Goal: Task Accomplishment & Management: Manage account settings

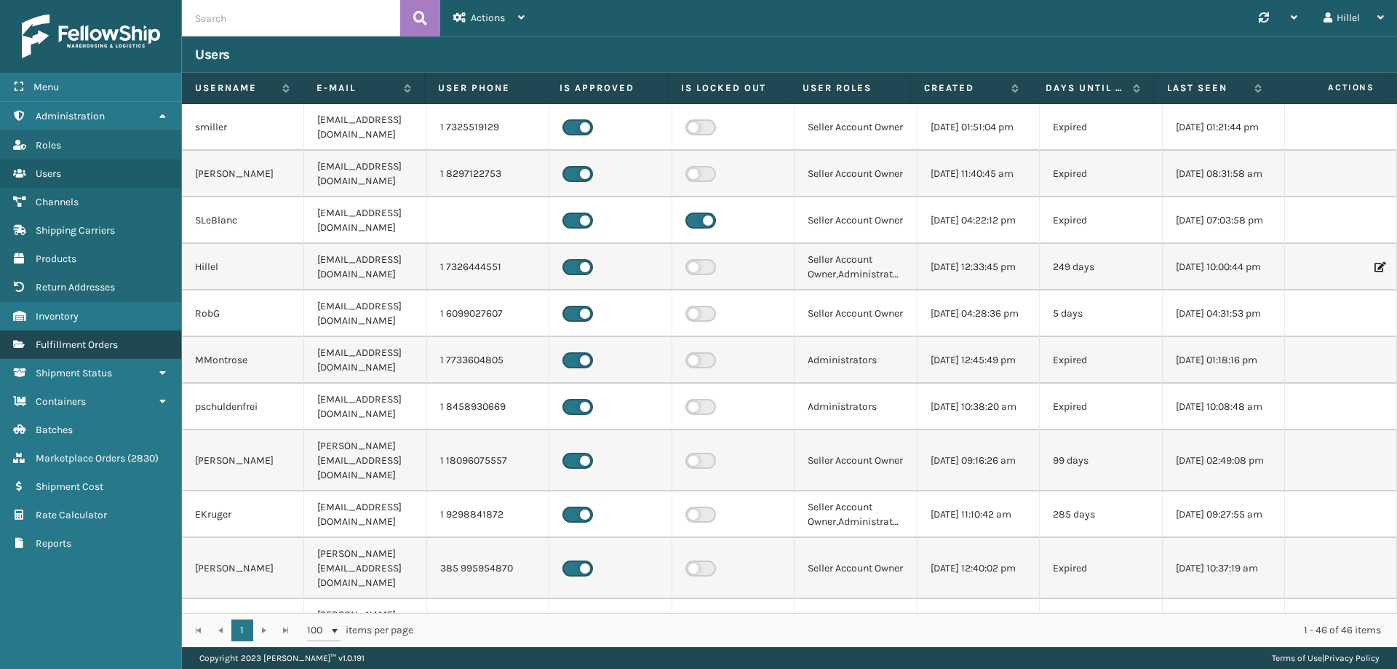
click at [127, 345] on link "Reports Fulfillment Orders" at bounding box center [90, 344] width 181 height 28
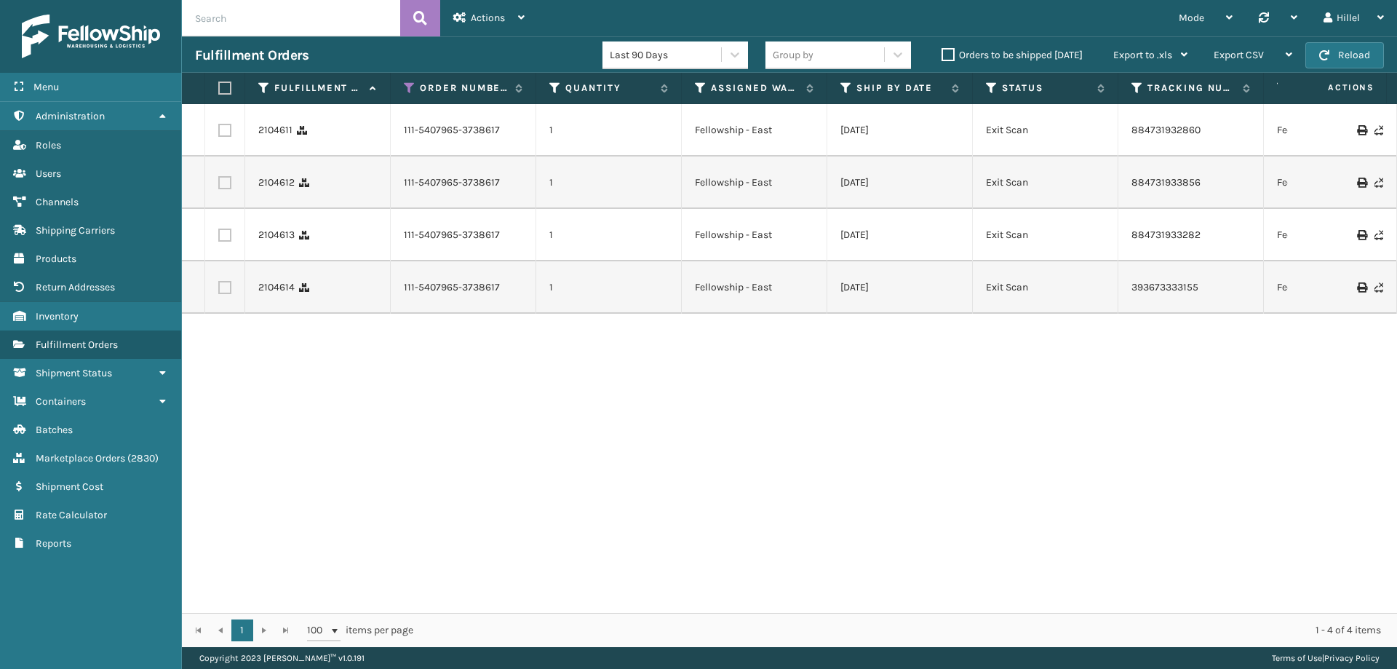
click at [947, 53] on label "Orders to be shipped [DATE]" at bounding box center [1012, 55] width 141 height 12
click at [942, 53] on input "Orders to be shipped [DATE]" at bounding box center [942, 51] width 1 height 9
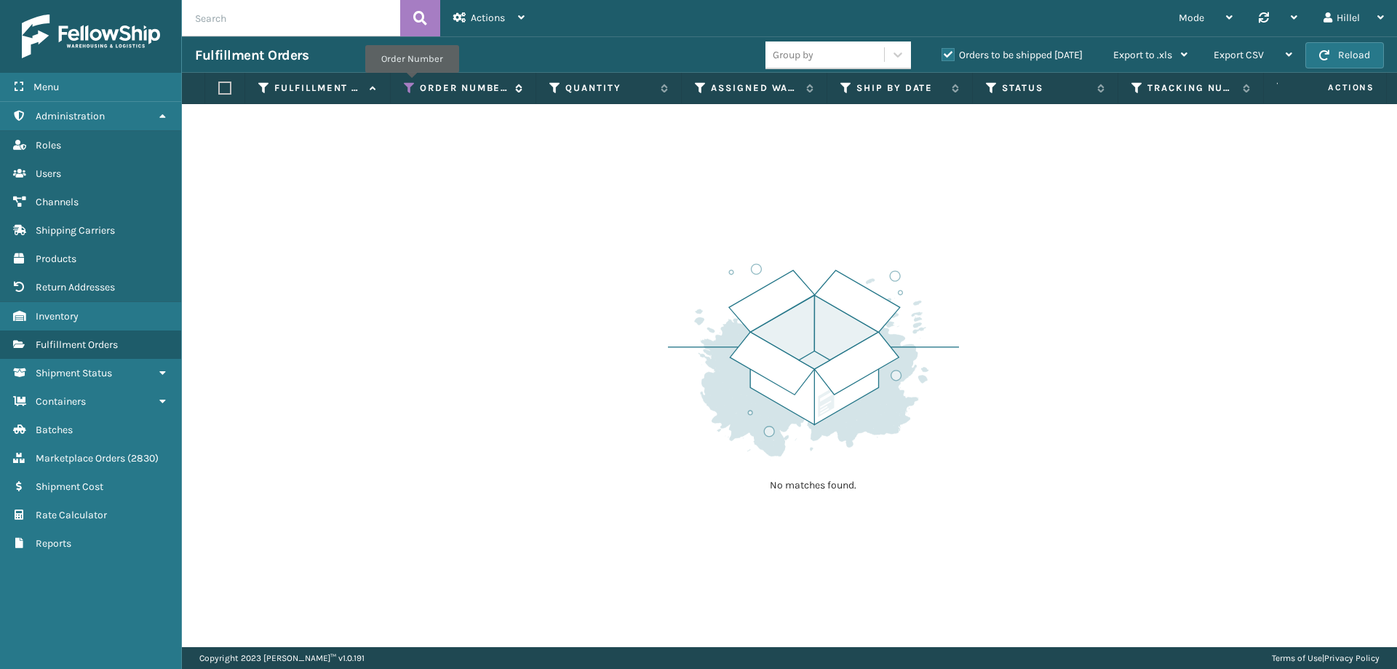
click at [412, 83] on icon at bounding box center [410, 87] width 12 height 13
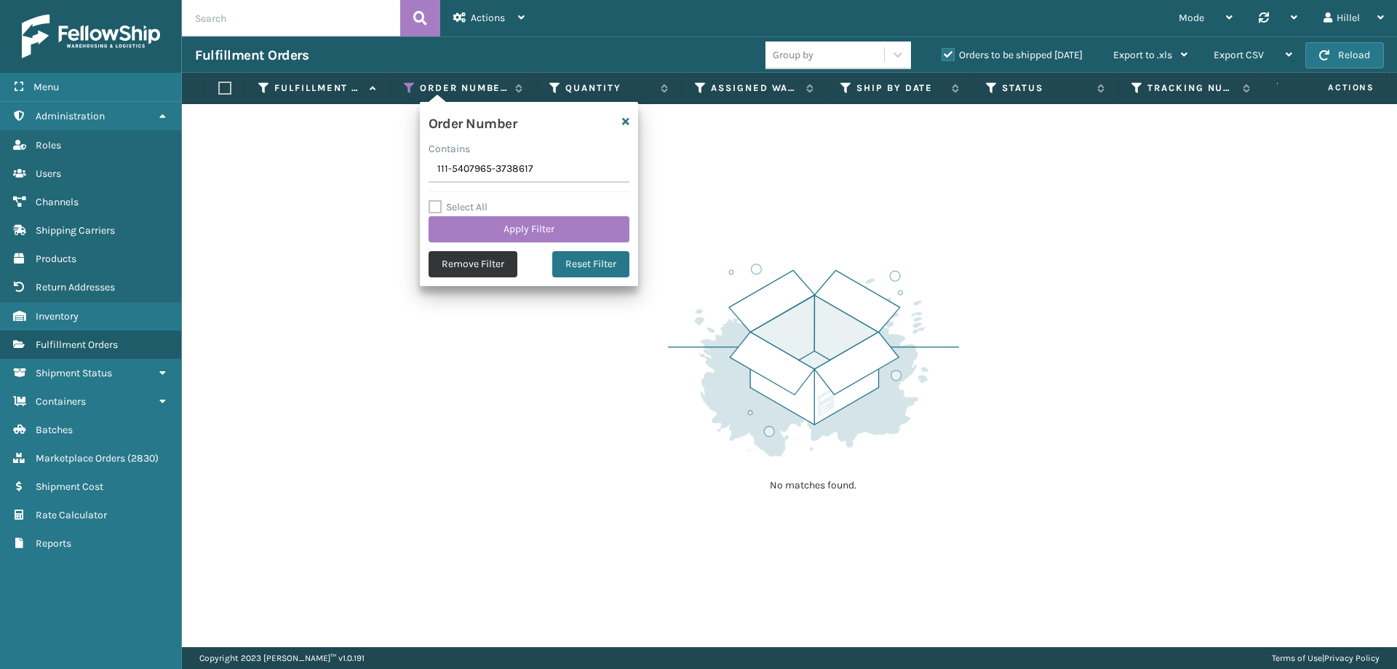
click at [483, 255] on button "Remove Filter" at bounding box center [473, 264] width 89 height 26
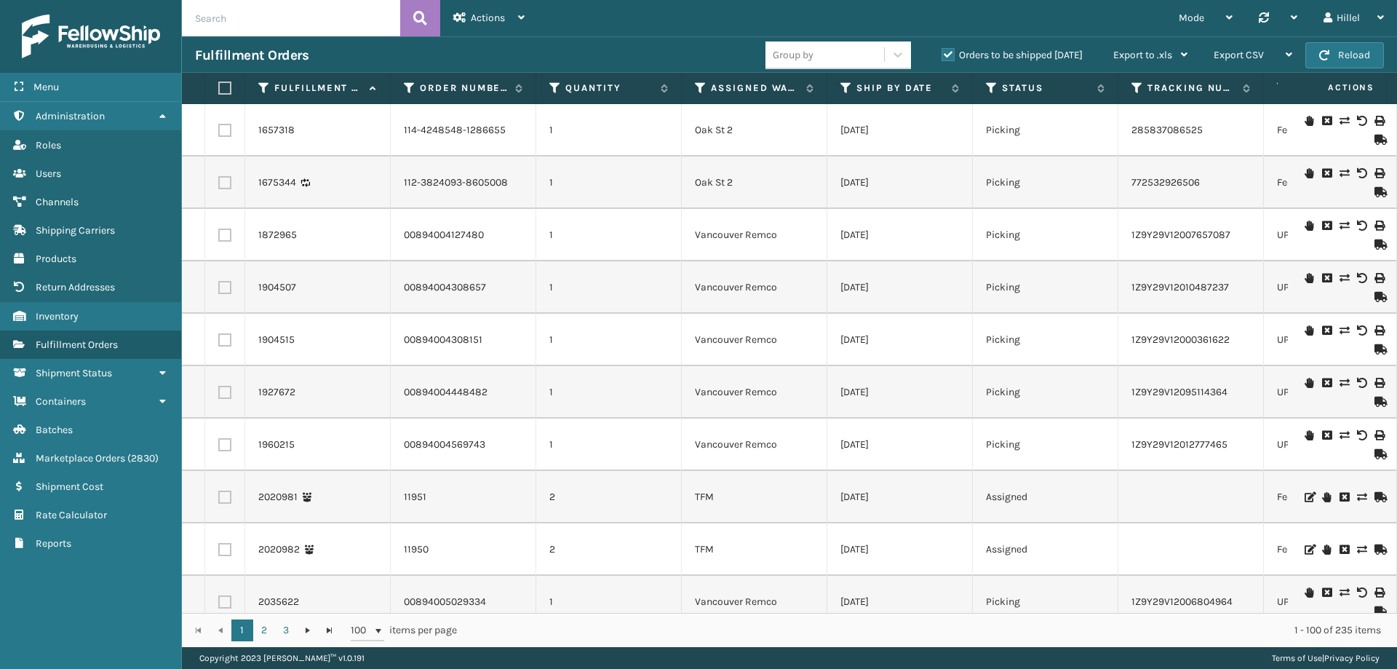
scroll to position [0, 122]
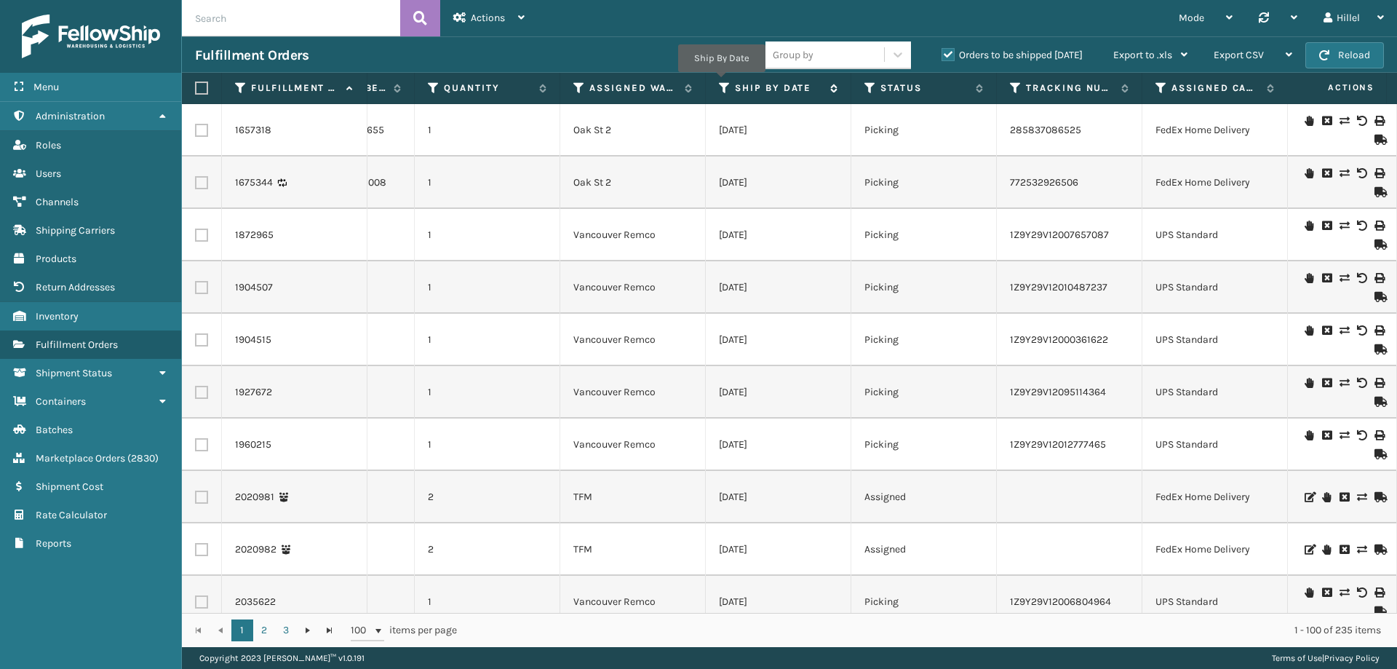
click at [721, 82] on icon at bounding box center [725, 87] width 12 height 13
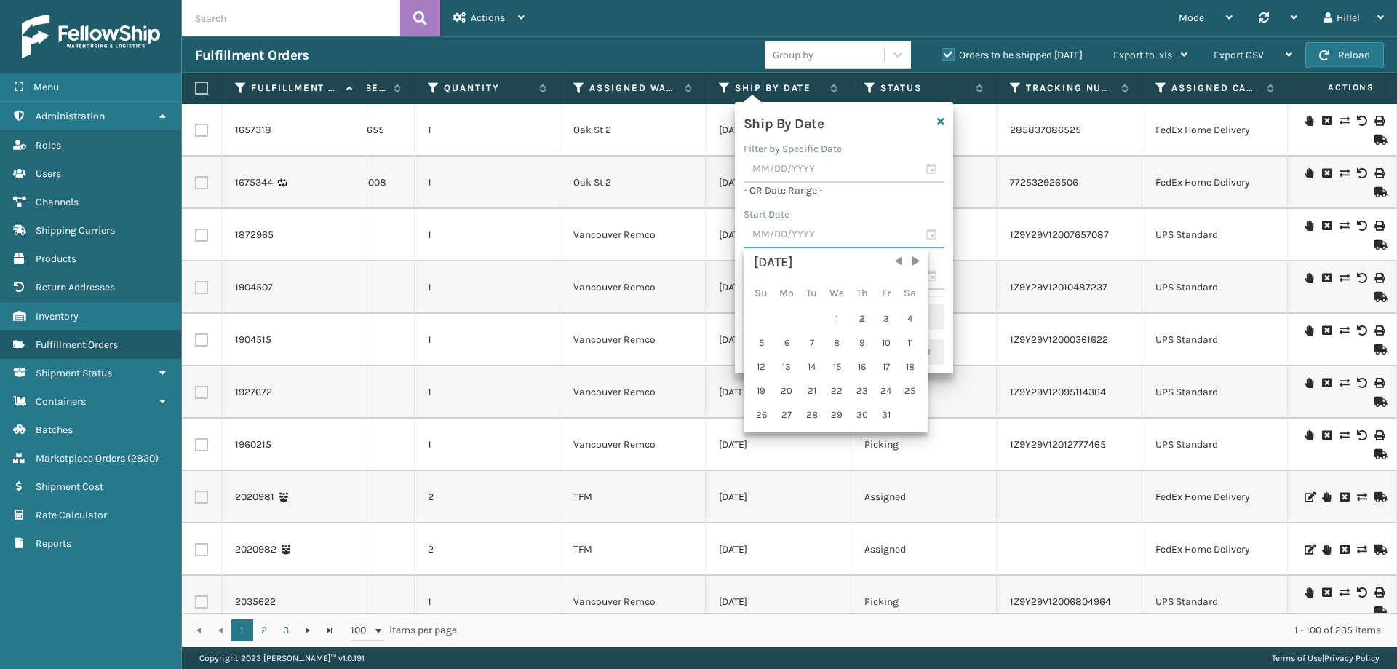
click at [774, 228] on input "text" at bounding box center [844, 235] width 201 height 26
click at [835, 317] on div "1" at bounding box center [837, 319] width 24 height 22
type input "[DATE]"
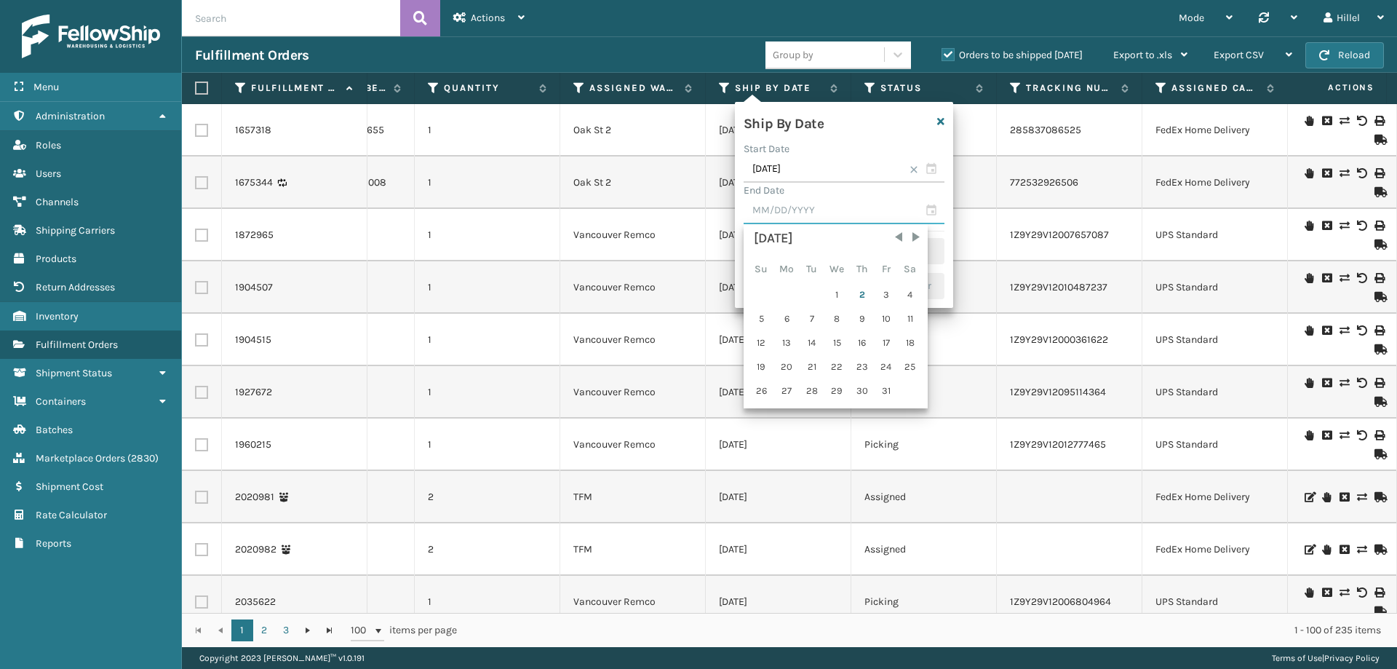
click at [810, 202] on input "text" at bounding box center [844, 211] width 201 height 26
click at [861, 293] on div "2" at bounding box center [862, 295] width 22 height 22
type input "[DATE]"
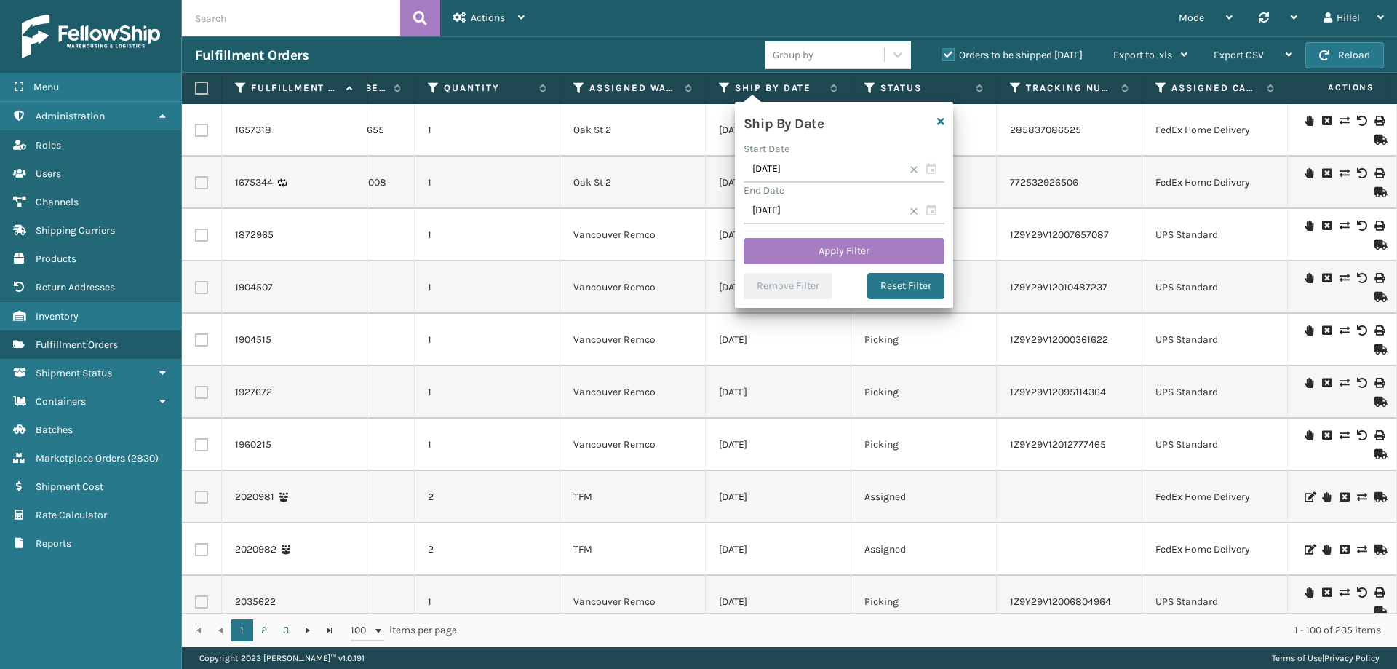
click at [851, 234] on div "Ship By Date Start Date [DATE] End Date [DATE] Apply Filter Remove Filter Reset…" at bounding box center [844, 205] width 218 height 206
click at [851, 245] on button "Apply Filter" at bounding box center [844, 251] width 201 height 26
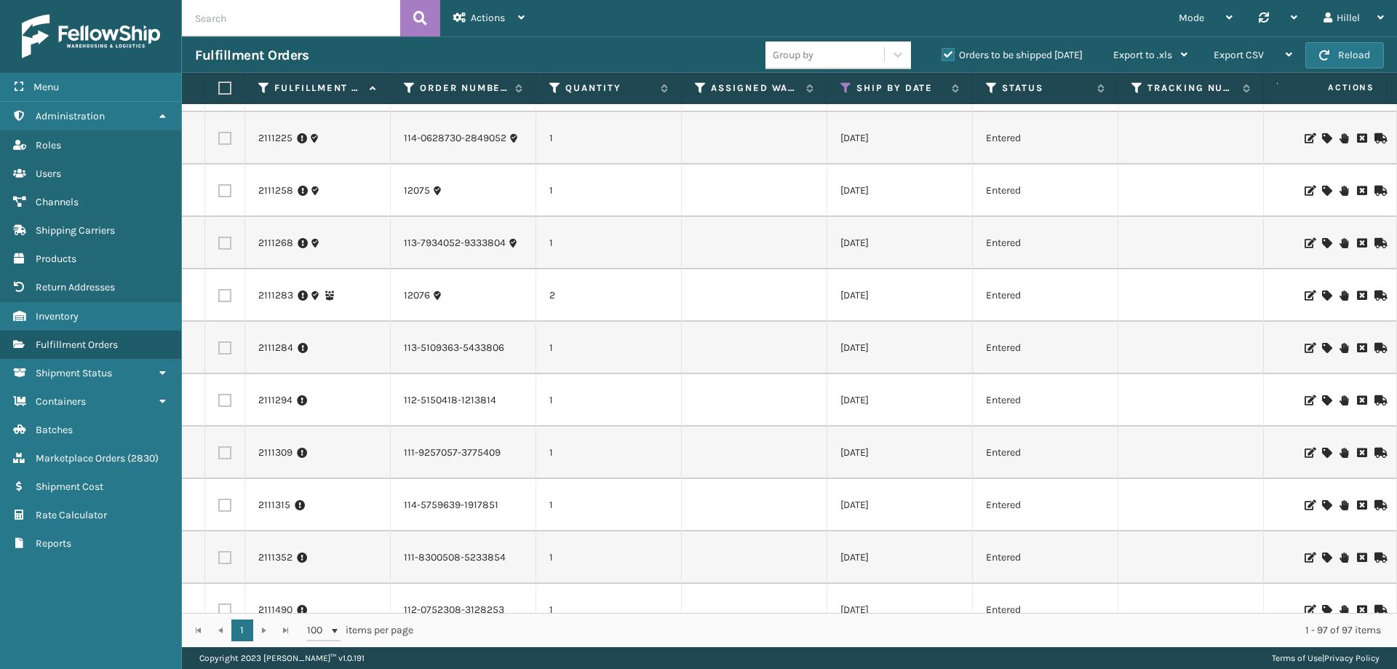
scroll to position [1310, 0]
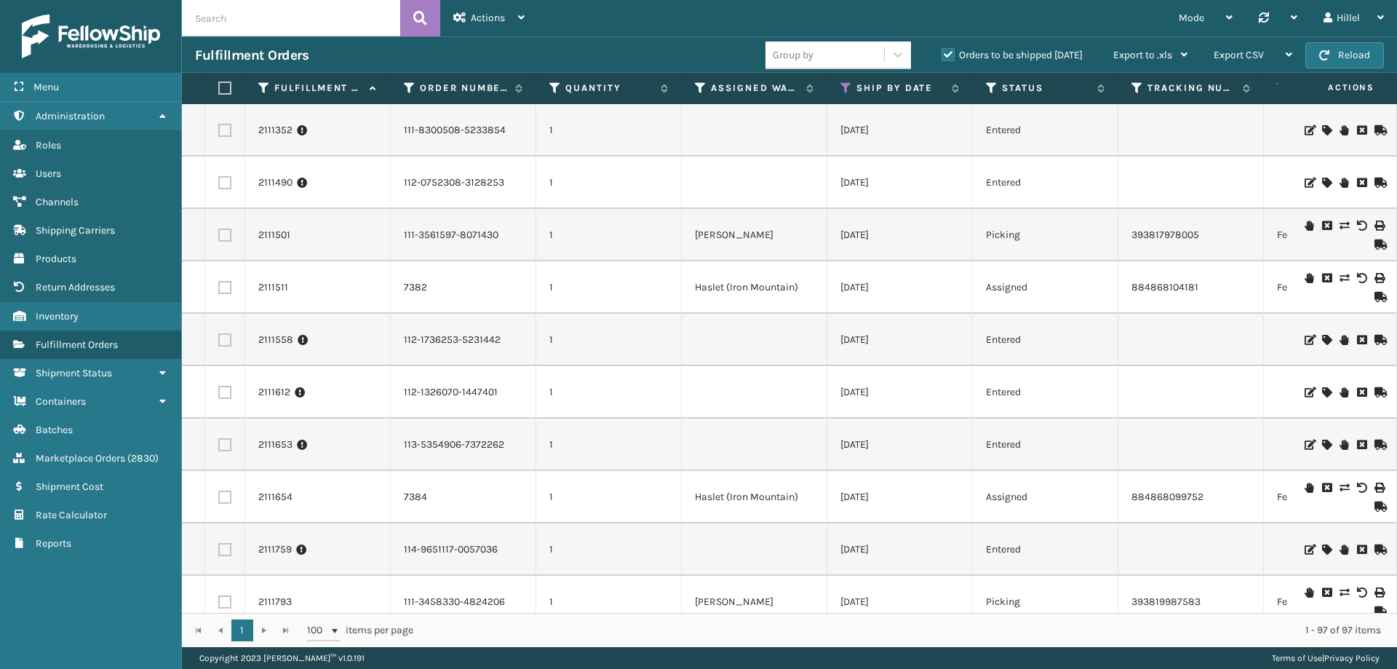
drag, startPoint x: 629, startPoint y: 614, endPoint x: 651, endPoint y: 613, distance: 21.8
click at [651, 613] on div "1 1 100 items per page 1 - 97 of 97 items" at bounding box center [789, 630] width 1215 height 34
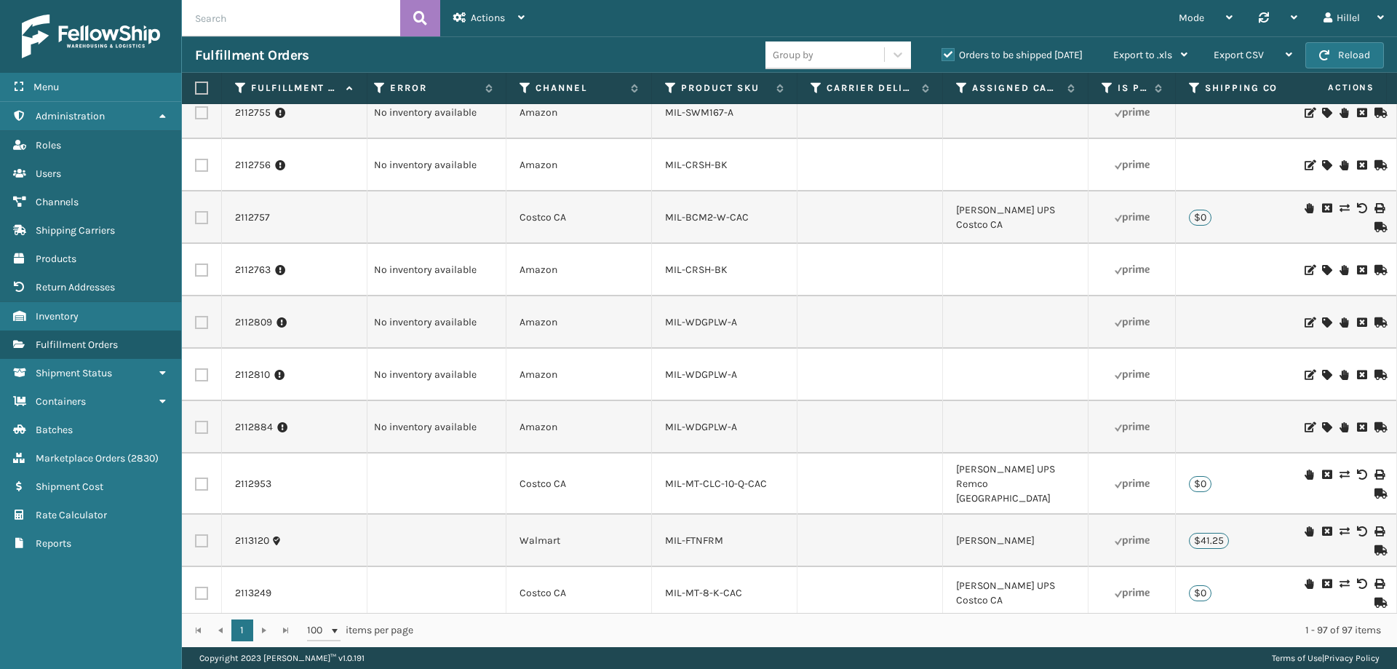
scroll to position [0, 0]
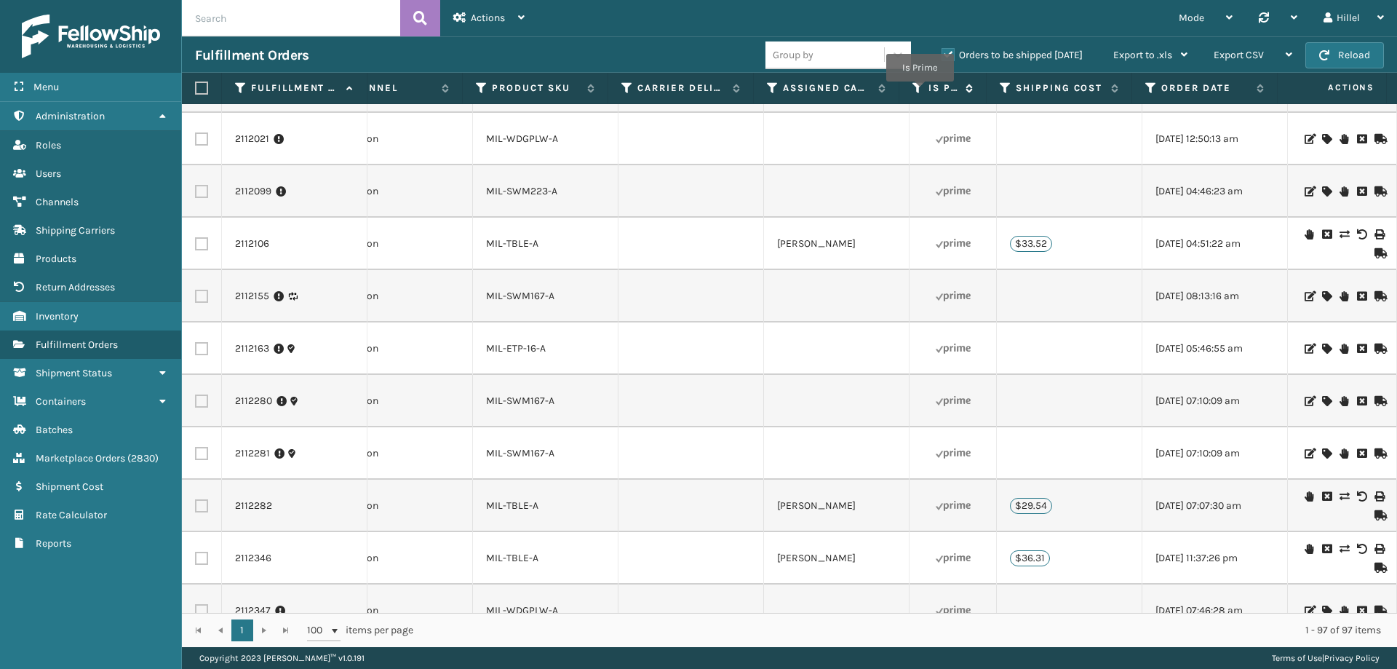
click at [920, 92] on icon at bounding box center [918, 87] width 12 height 13
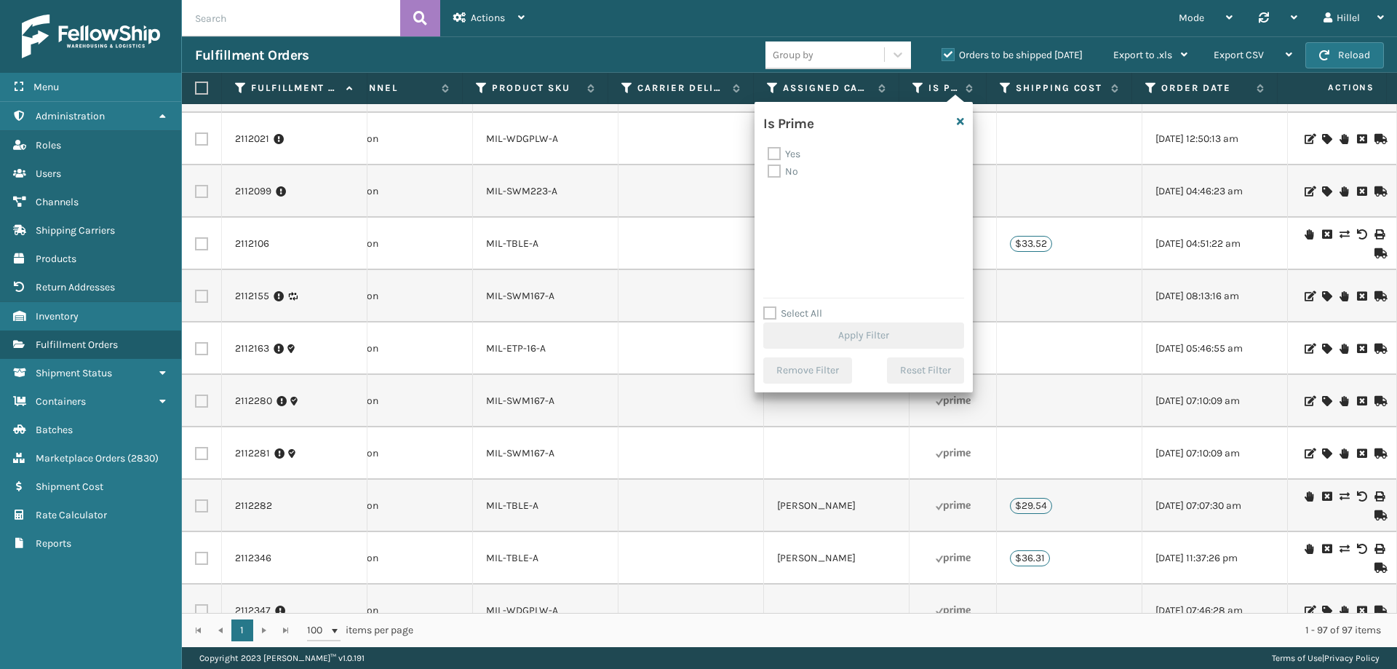
click at [787, 159] on label "Yes" at bounding box center [784, 154] width 33 height 12
click at [768, 155] on input "Yes" at bounding box center [768, 150] width 1 height 9
checkbox input "true"
click at [856, 335] on button "Apply Filter" at bounding box center [863, 335] width 201 height 26
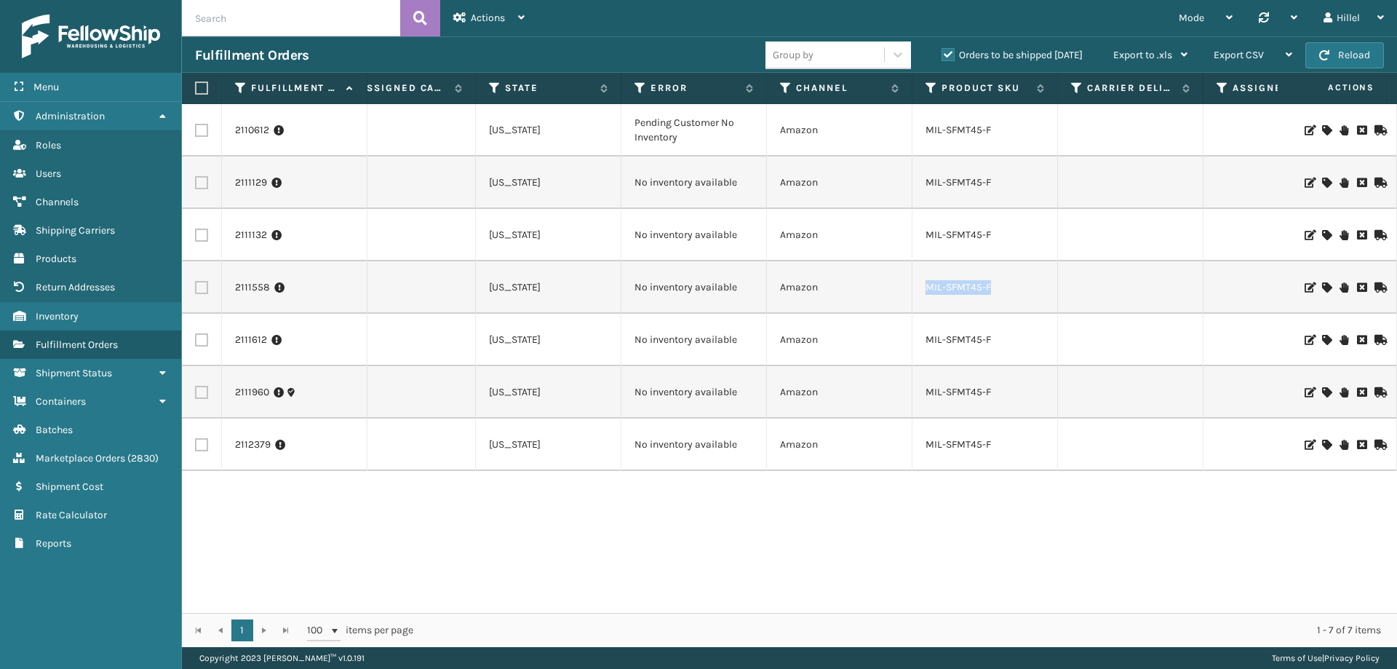
drag, startPoint x: 1001, startPoint y: 292, endPoint x: 960, endPoint y: 290, distance: 40.8
click at [921, 292] on td "MIL-SFMT45-F" at bounding box center [985, 287] width 146 height 52
copy link "MIL-SFMT45-F"
click at [478, 19] on span "Actions" at bounding box center [488, 18] width 34 height 12
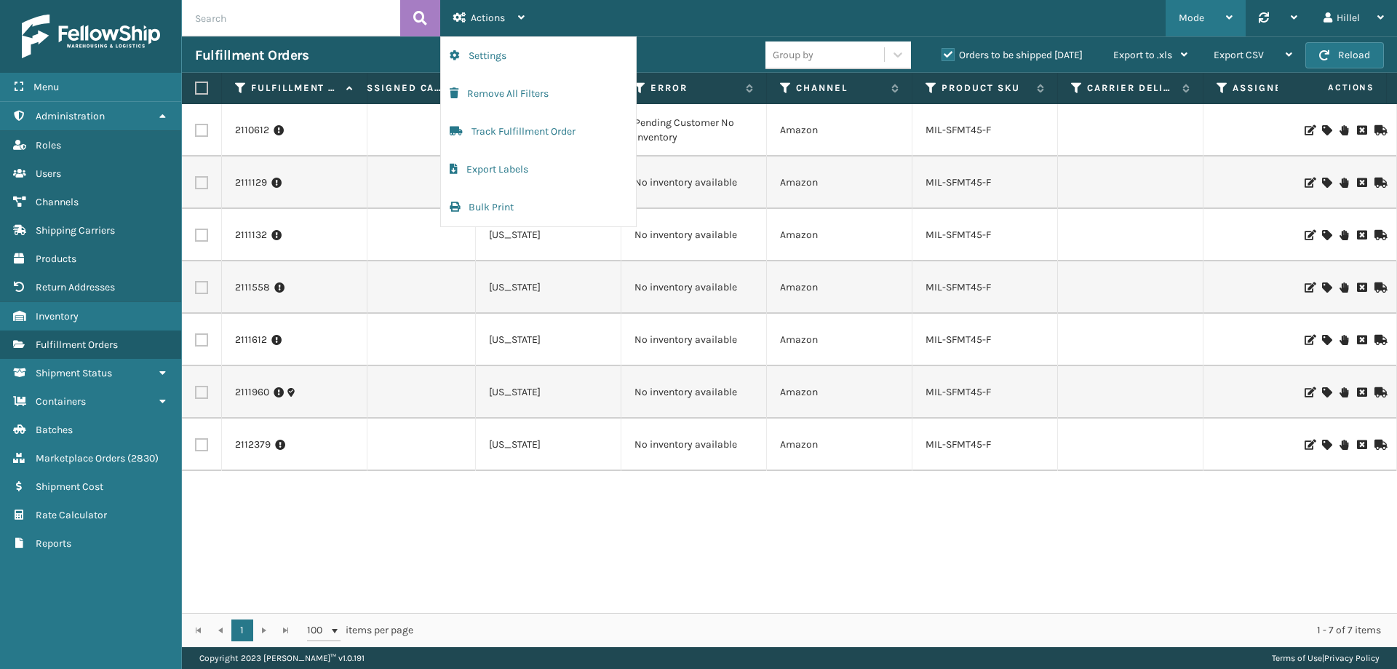
click at [1219, 23] on div "Mode" at bounding box center [1206, 18] width 54 height 36
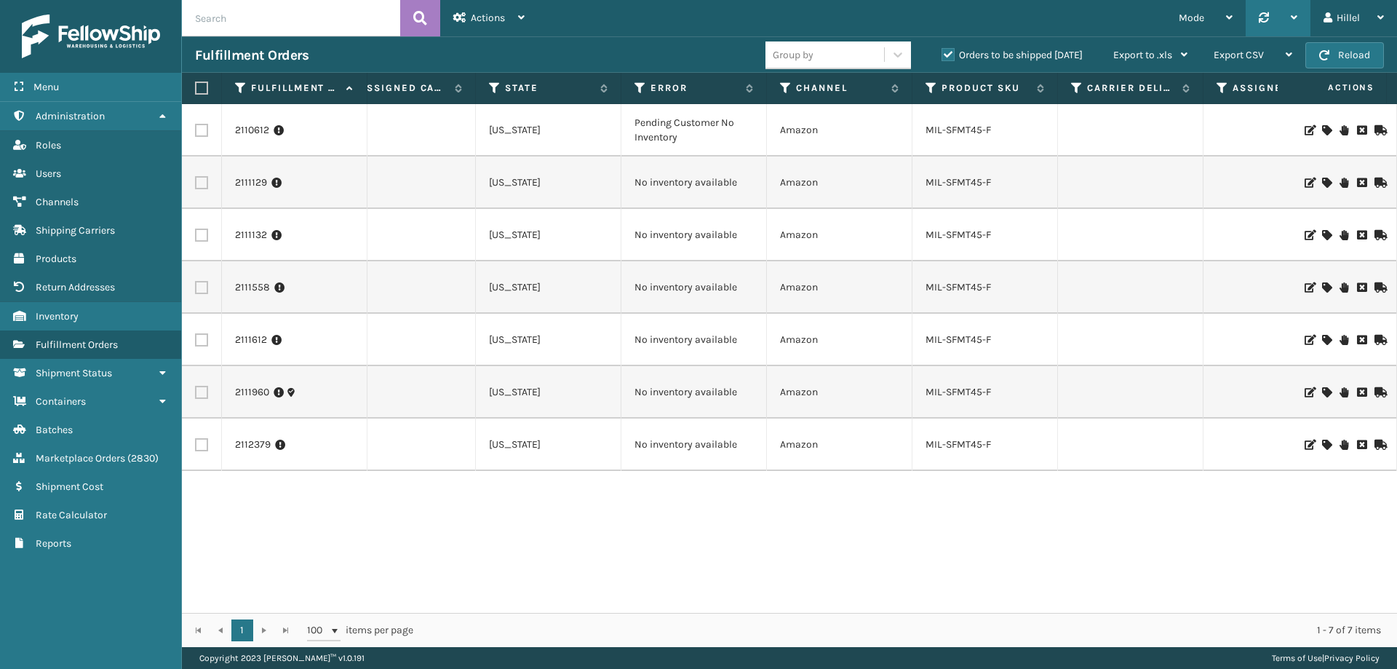
click at [1289, 21] on div at bounding box center [1278, 18] width 39 height 36
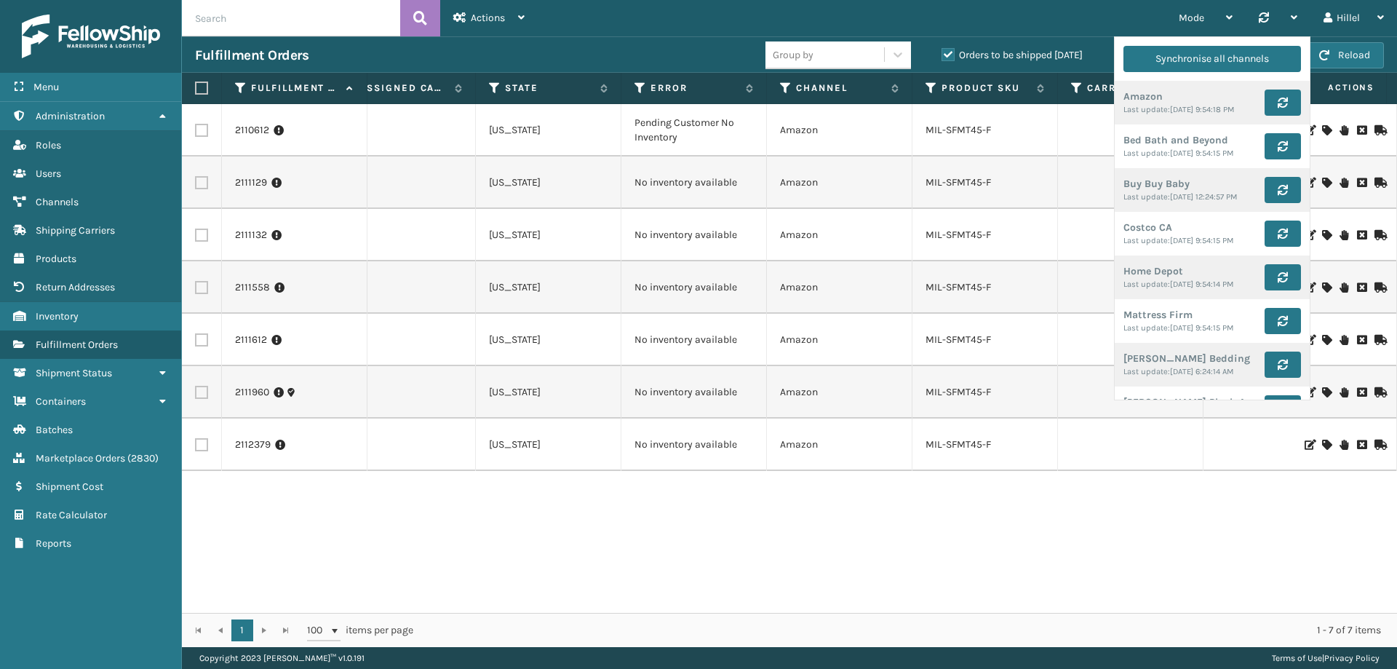
click at [1079, 552] on div "2110612 114-0243437-2692242 1 [DATE] Entered [US_STATE] Pending Customer No Inv…" at bounding box center [789, 358] width 1215 height 509
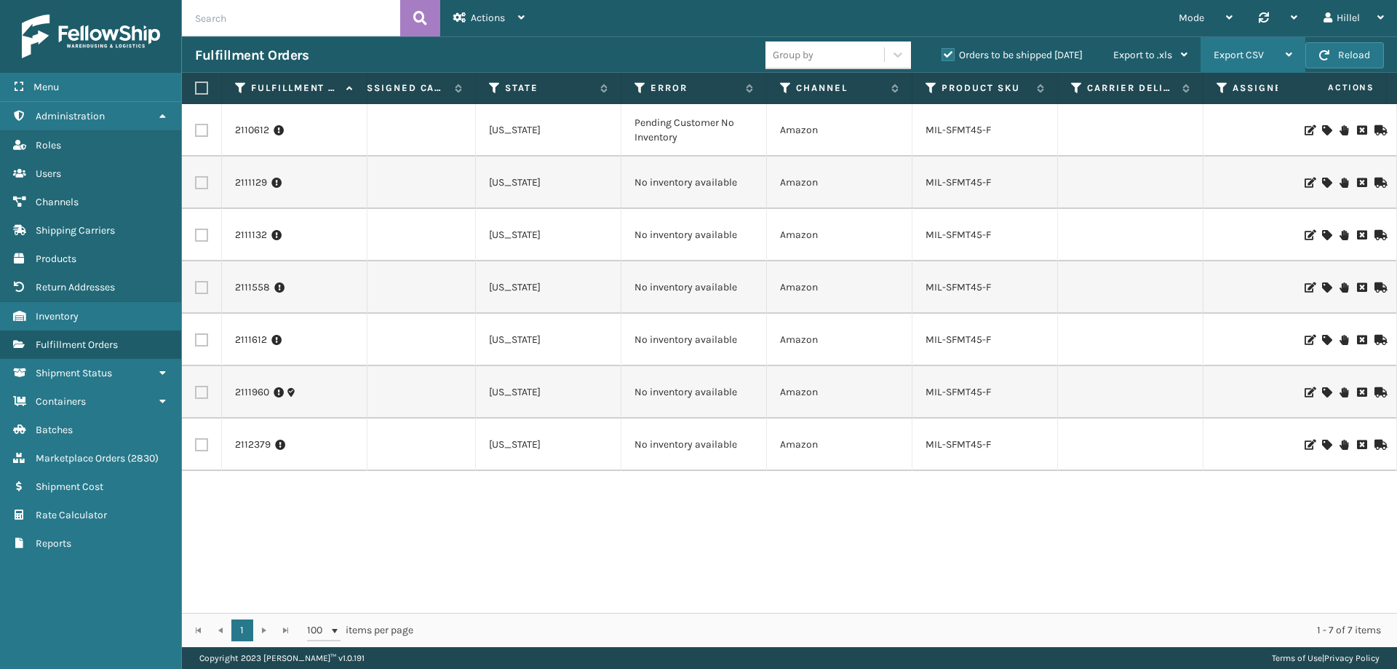
click at [1250, 59] on span "Export CSV" at bounding box center [1239, 55] width 50 height 12
click at [1186, 99] on li "Export Current Page" at bounding box center [1207, 93] width 195 height 39
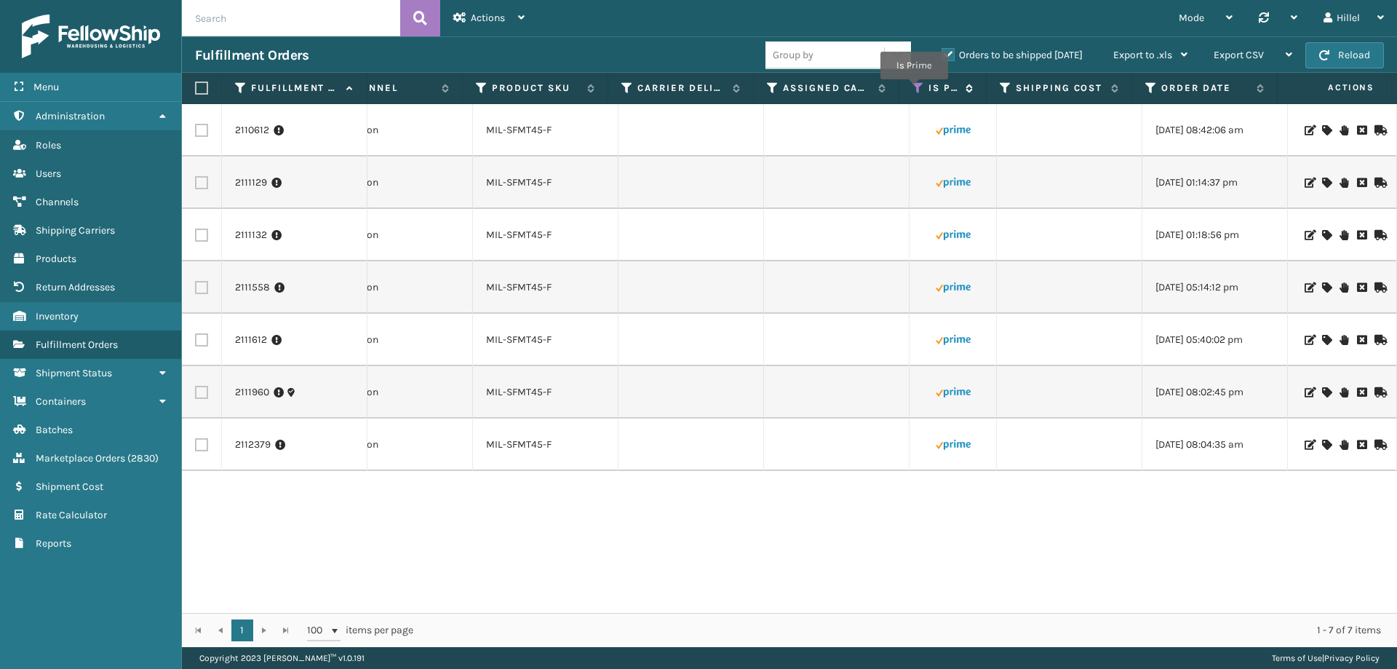
click at [914, 89] on icon at bounding box center [918, 87] width 12 height 13
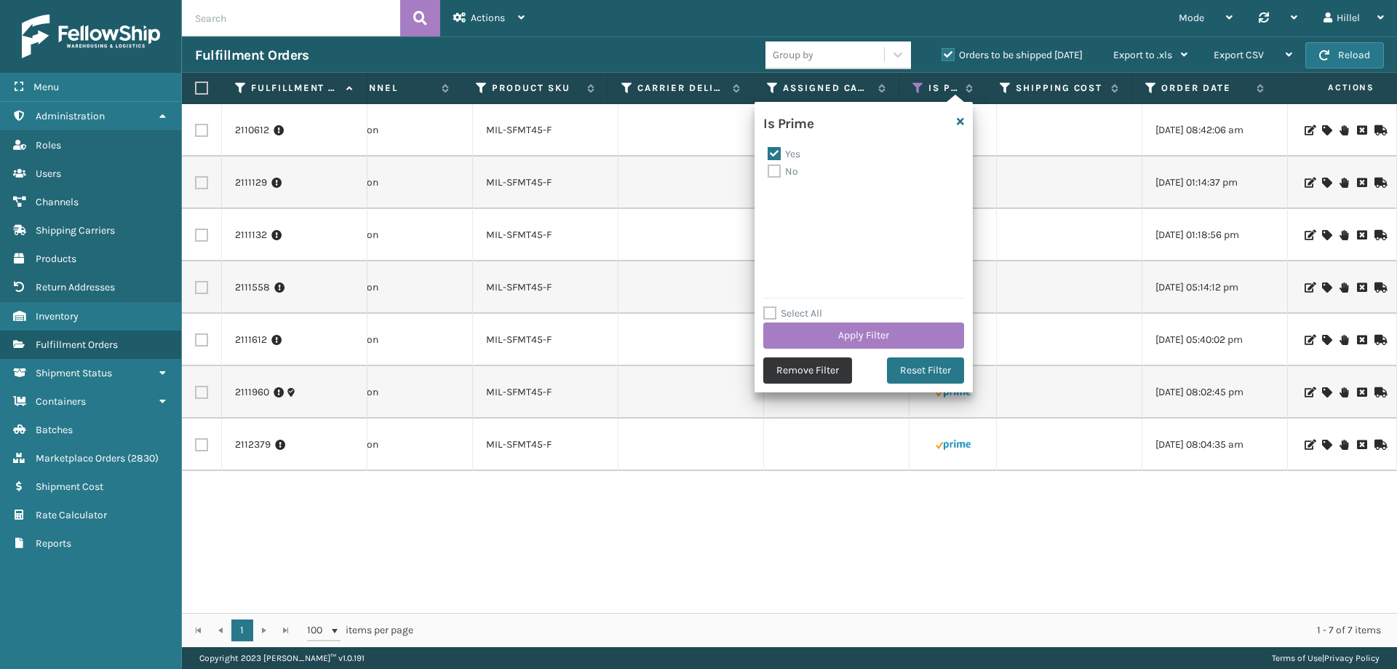
click at [816, 359] on button "Remove Filter" at bounding box center [807, 370] width 89 height 26
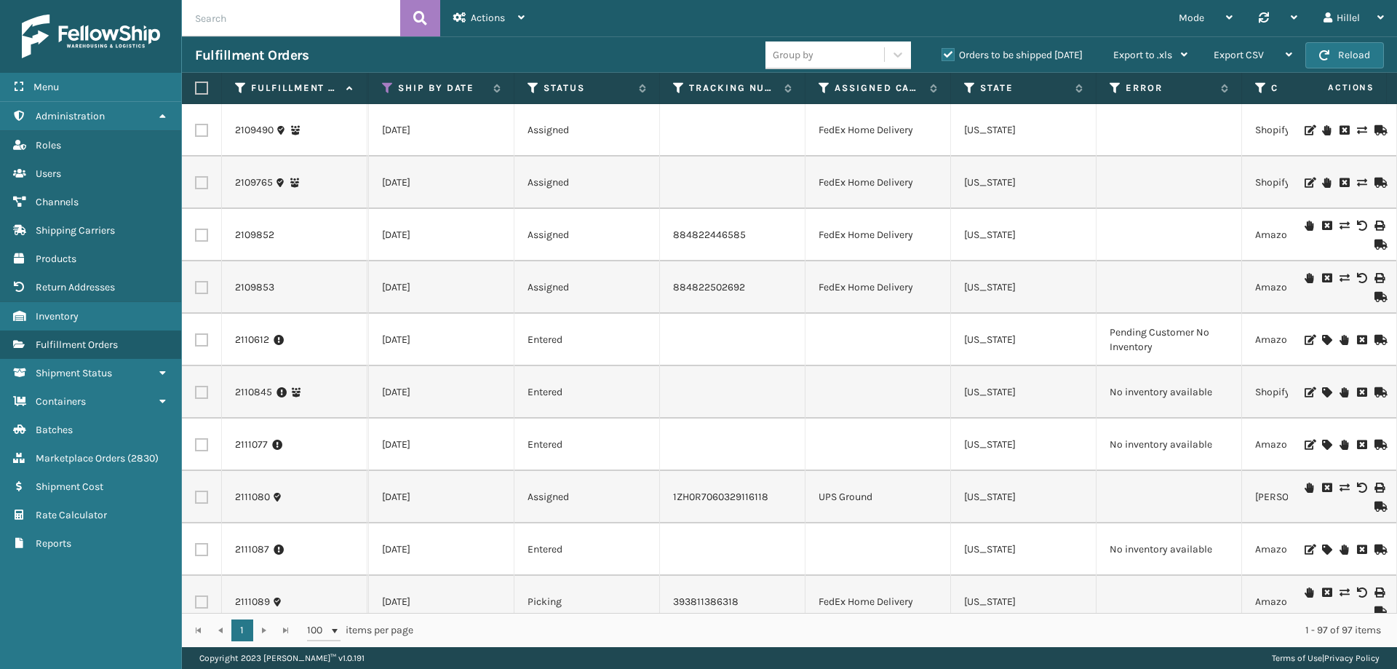
scroll to position [0, 858]
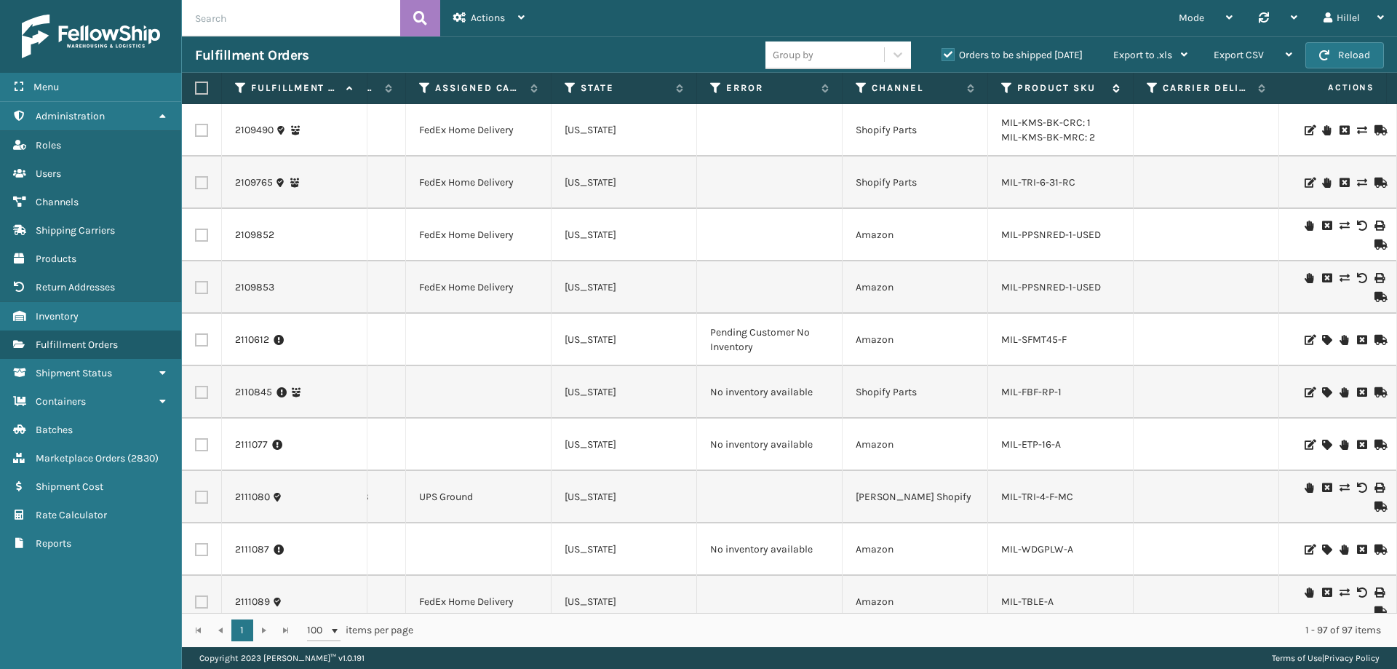
click at [1046, 86] on label "Product SKU" at bounding box center [1061, 87] width 88 height 13
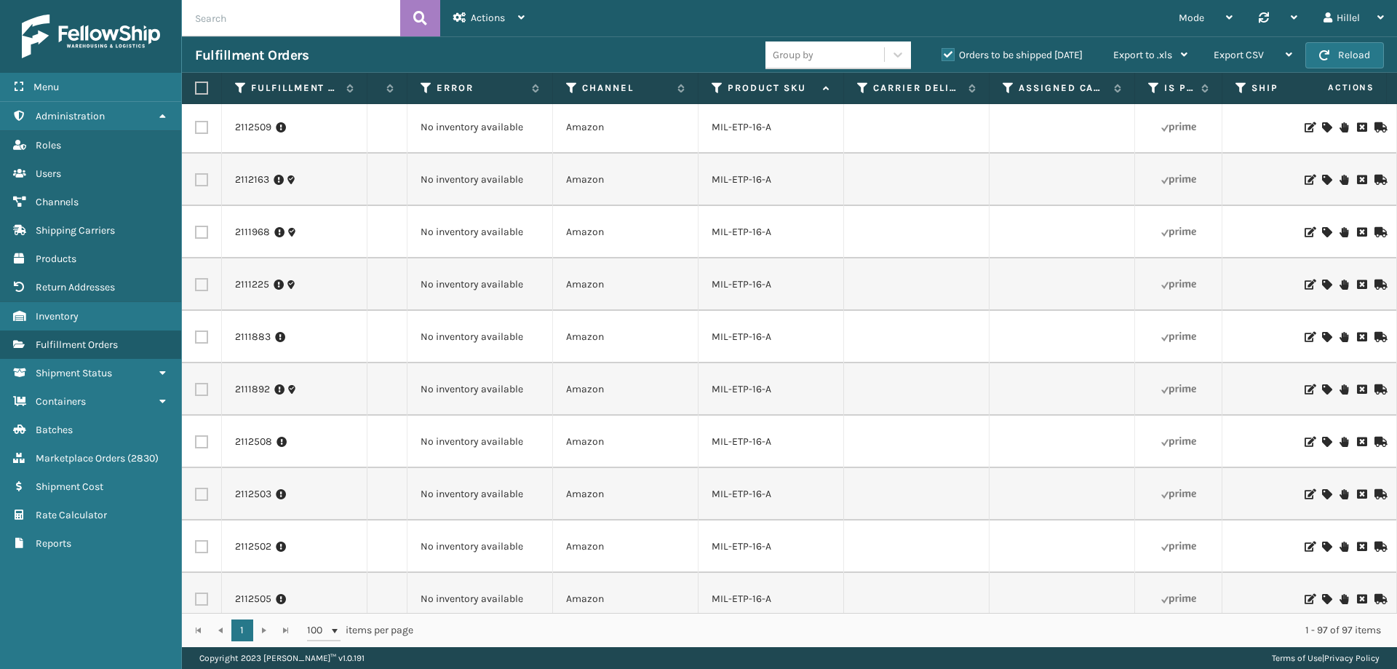
scroll to position [0, 1155]
drag, startPoint x: 770, startPoint y: 337, endPoint x: 701, endPoint y: 332, distance: 68.6
click at [701, 332] on td "MIL-ETP-16-A" at bounding box center [764, 337] width 146 height 52
copy link "MIL-ETP-16-A"
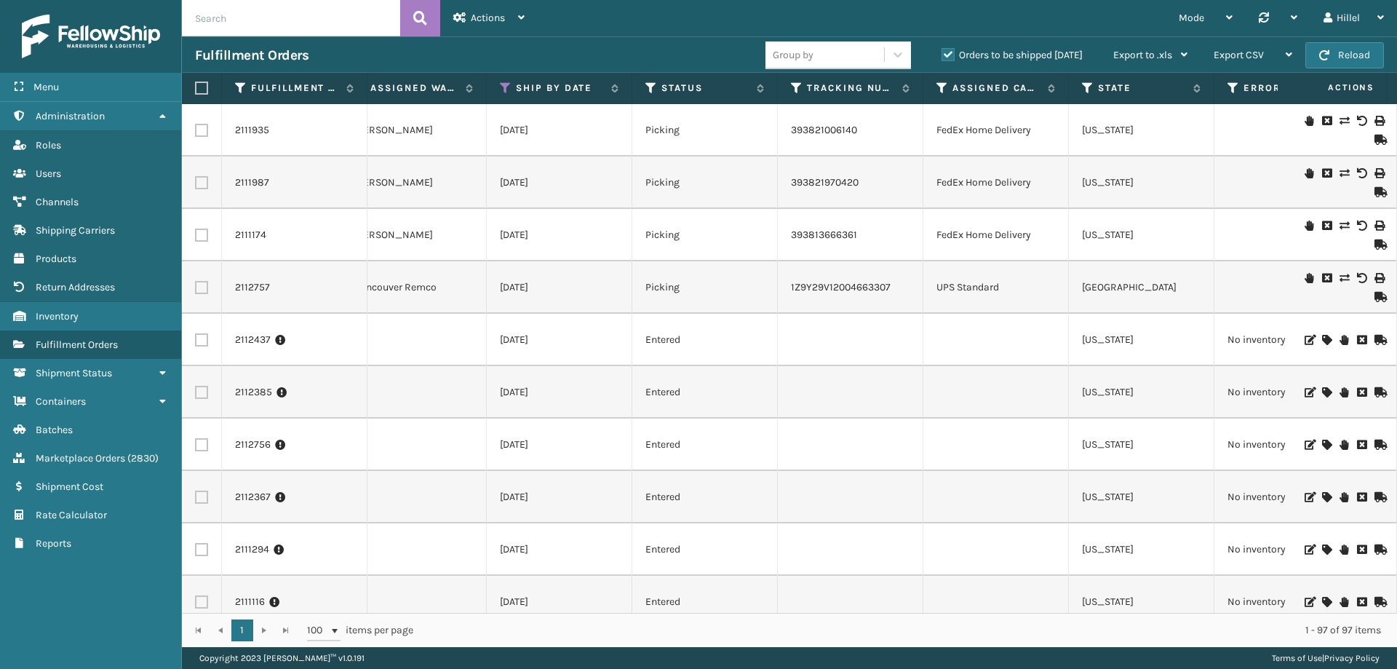
scroll to position [0, 303]
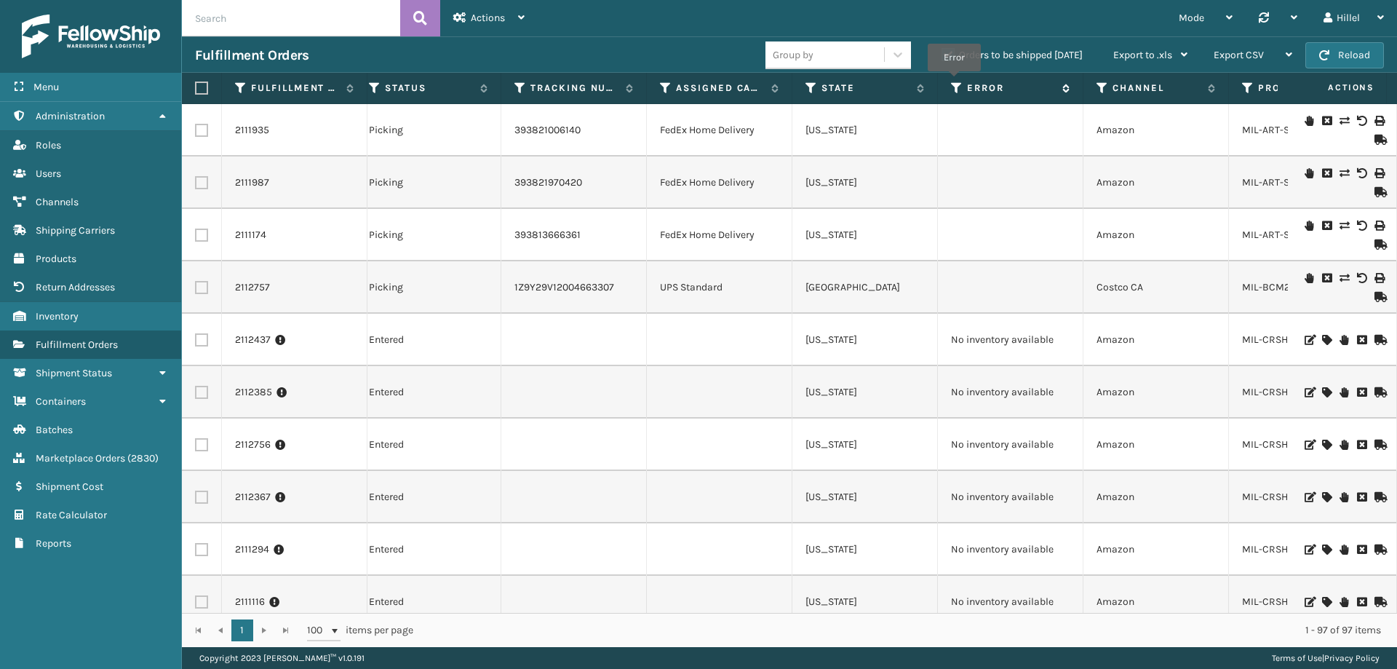
click at [954, 81] on icon at bounding box center [957, 87] width 12 height 13
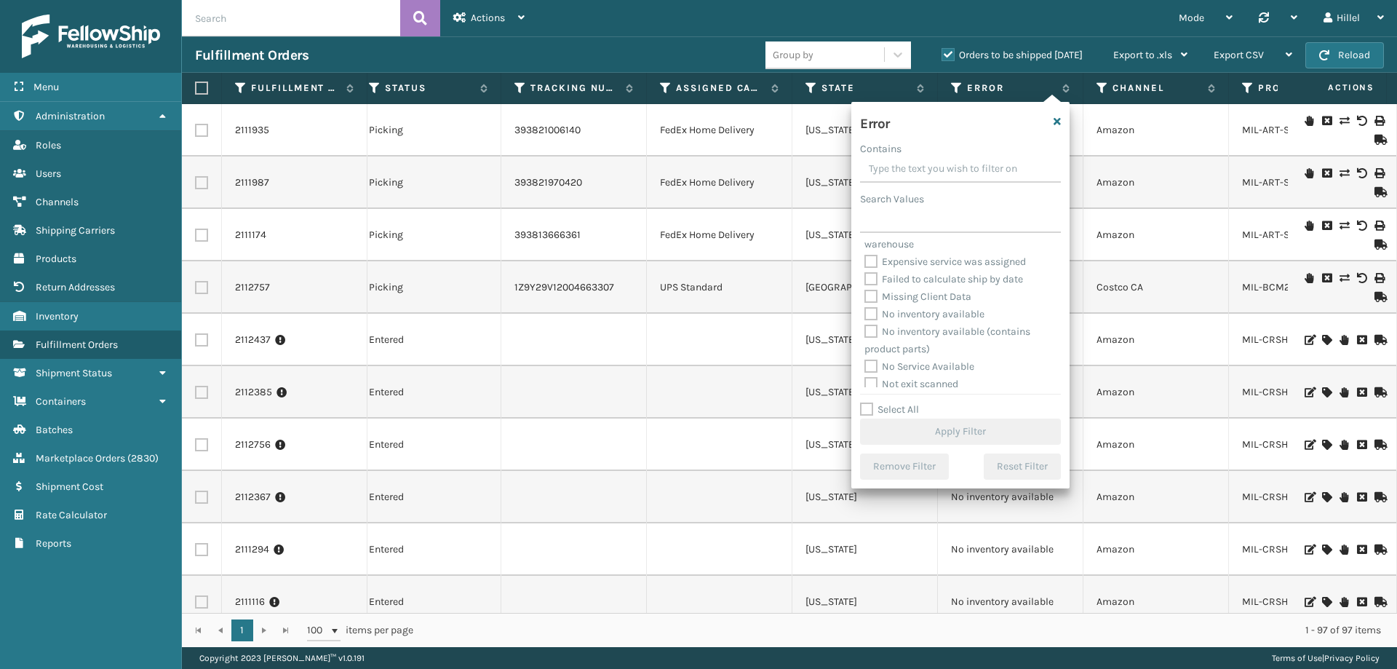
click at [934, 313] on label "No inventory available" at bounding box center [924, 314] width 120 height 12
click at [865, 313] on input "No inventory available" at bounding box center [864, 310] width 1 height 9
checkbox input "true"
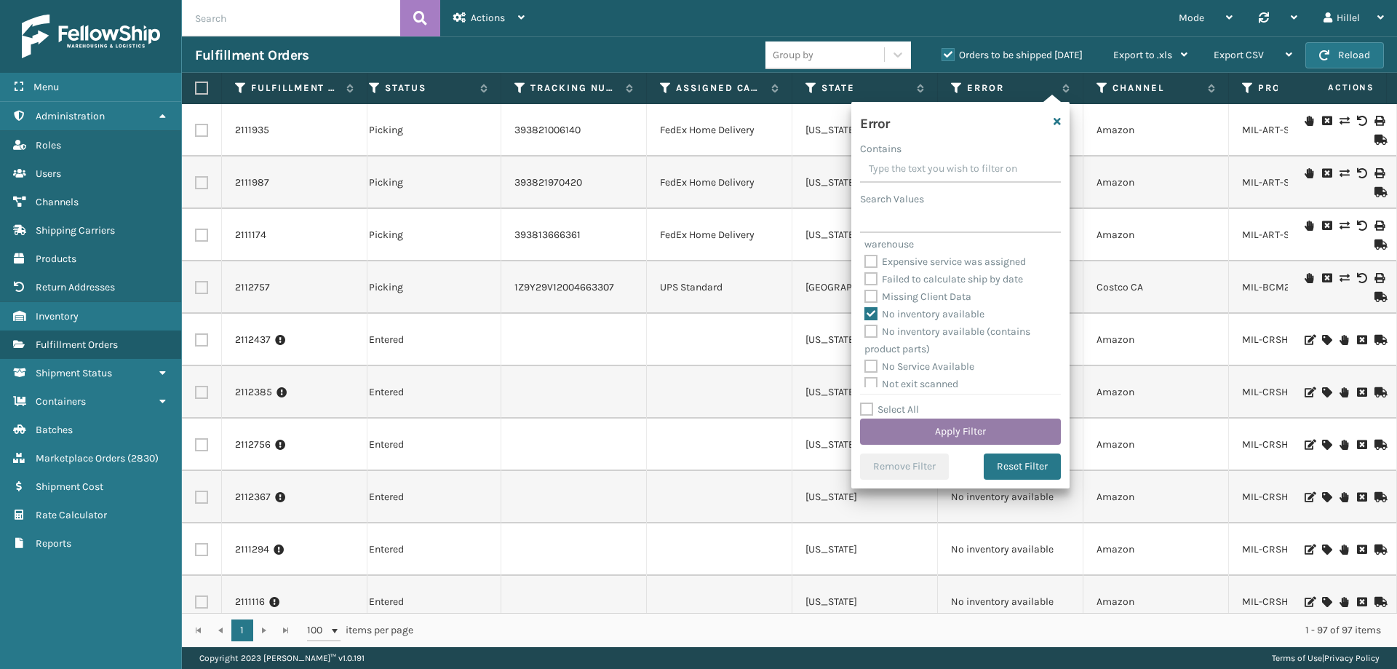
click at [967, 427] on button "Apply Filter" at bounding box center [960, 431] width 201 height 26
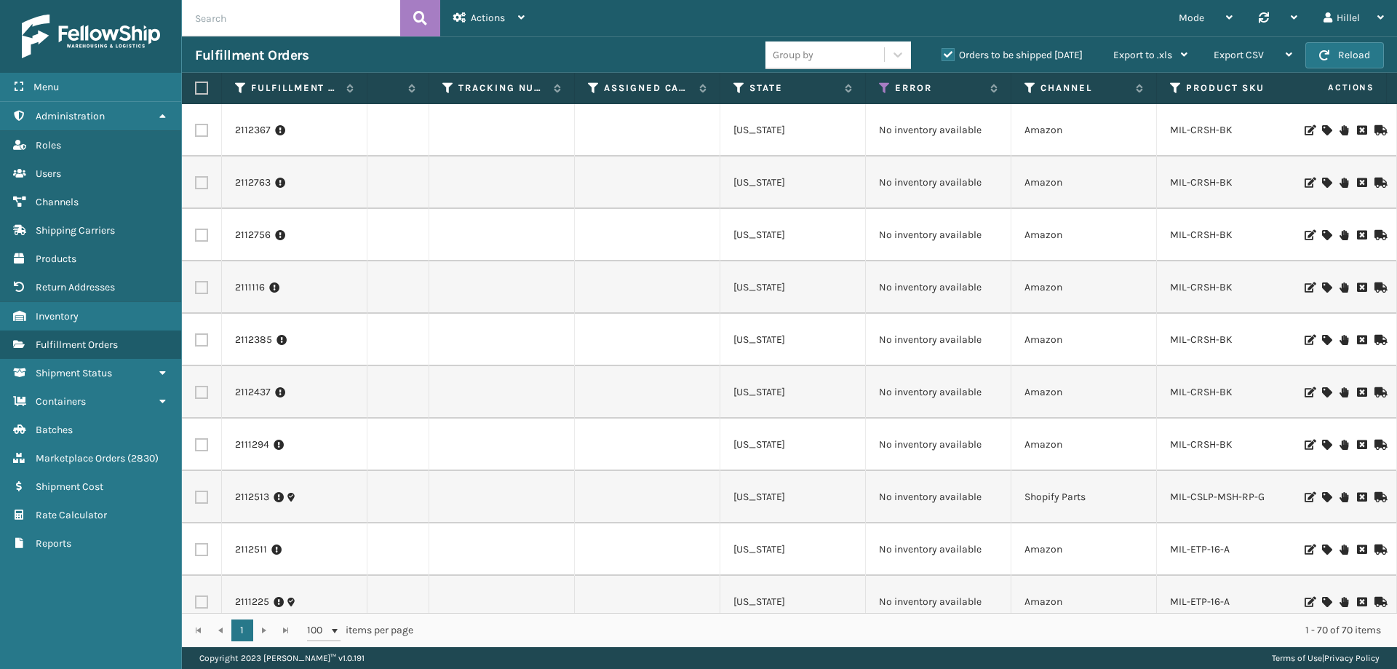
scroll to position [0, 903]
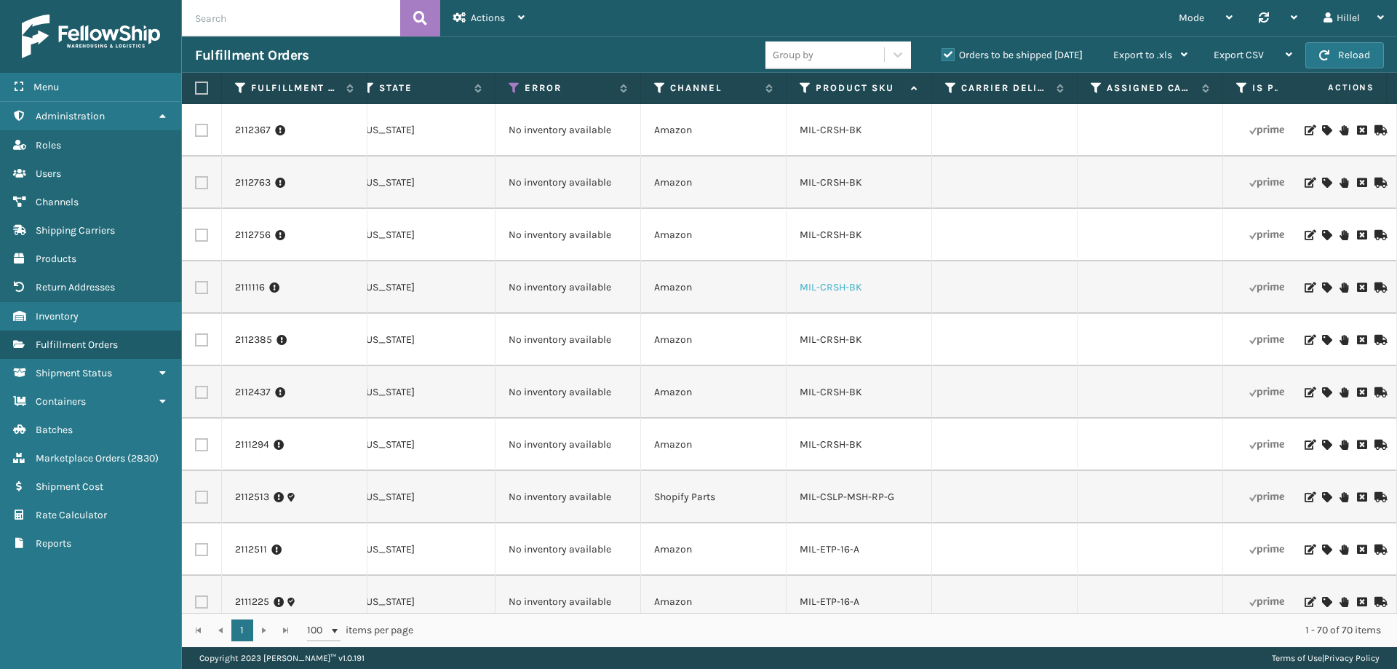
click at [859, 286] on link "MIL-CRSH-BK" at bounding box center [831, 287] width 63 height 12
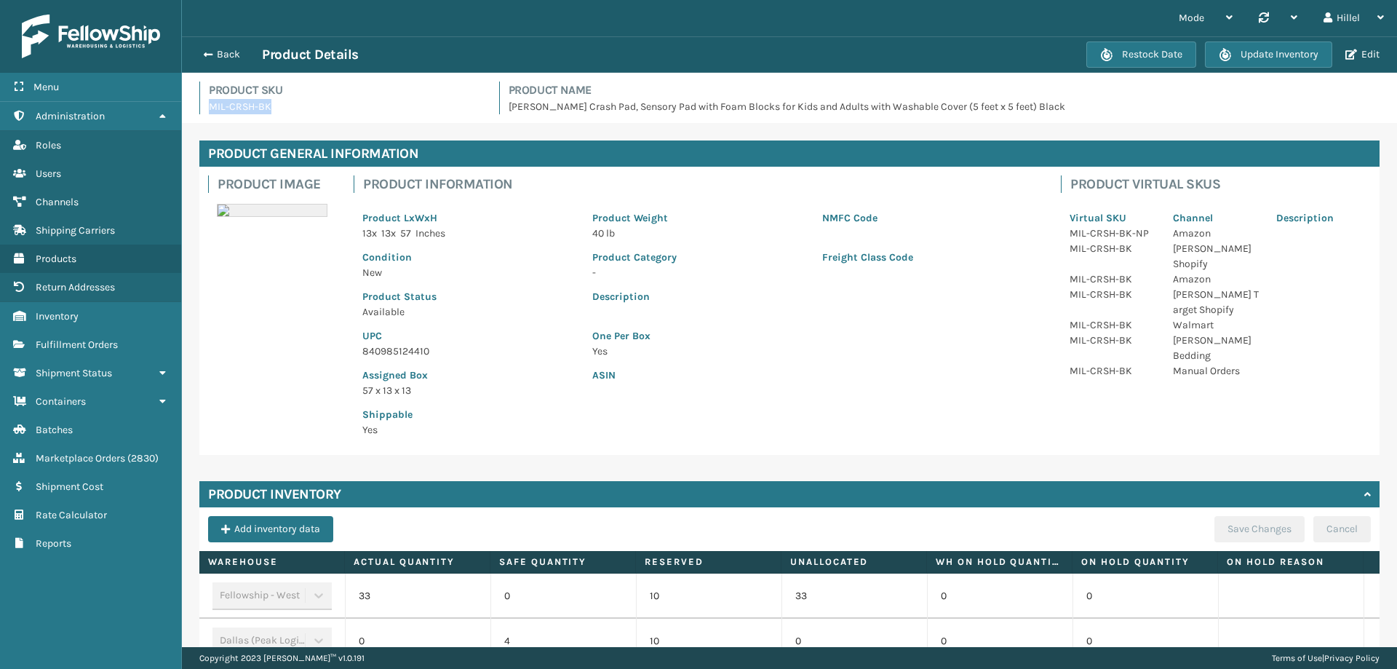
drag, startPoint x: 282, startPoint y: 107, endPoint x: 208, endPoint y: 106, distance: 73.5
click at [208, 106] on div "Product SKU MIL-CRSH-BK" at bounding box center [340, 97] width 282 height 33
copy p "MIL-CRSH-BK"
click at [214, 49] on button "Back" at bounding box center [228, 54] width 67 height 13
